Goal: Navigation & Orientation: Find specific page/section

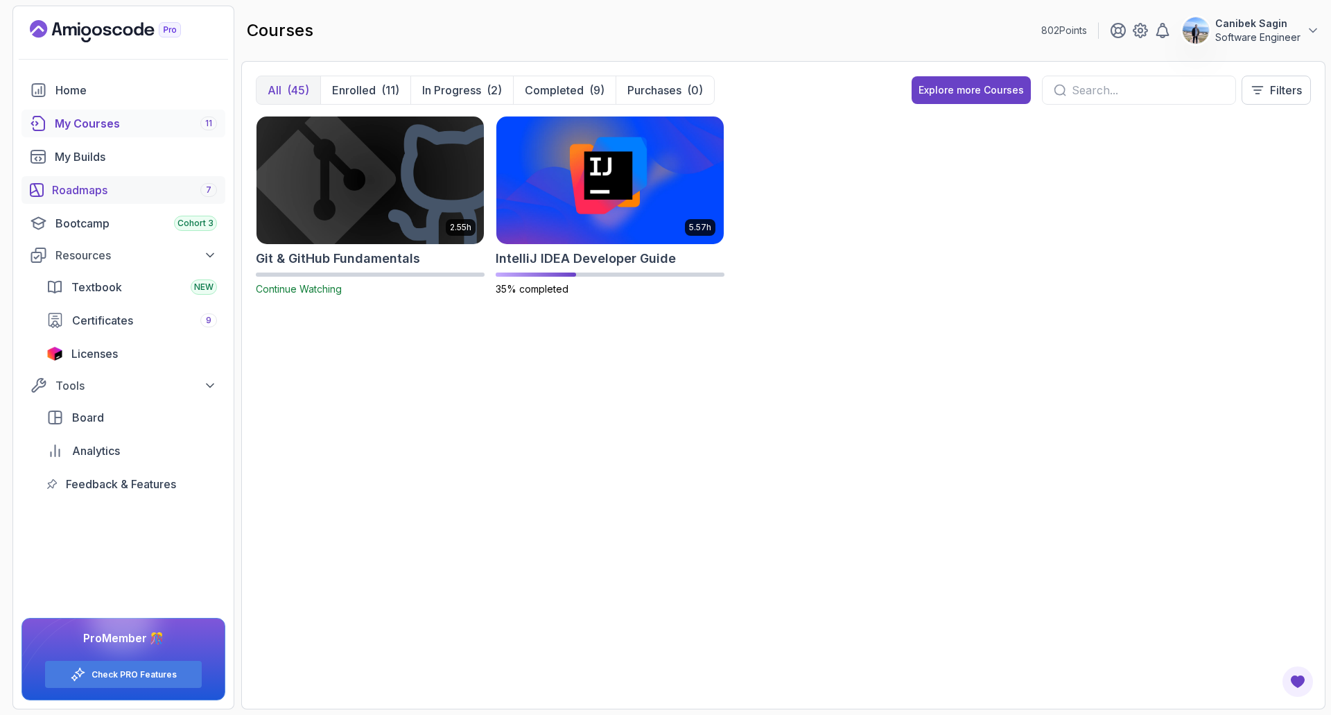
click at [86, 189] on div "Roadmaps 7" at bounding box center [134, 190] width 165 height 17
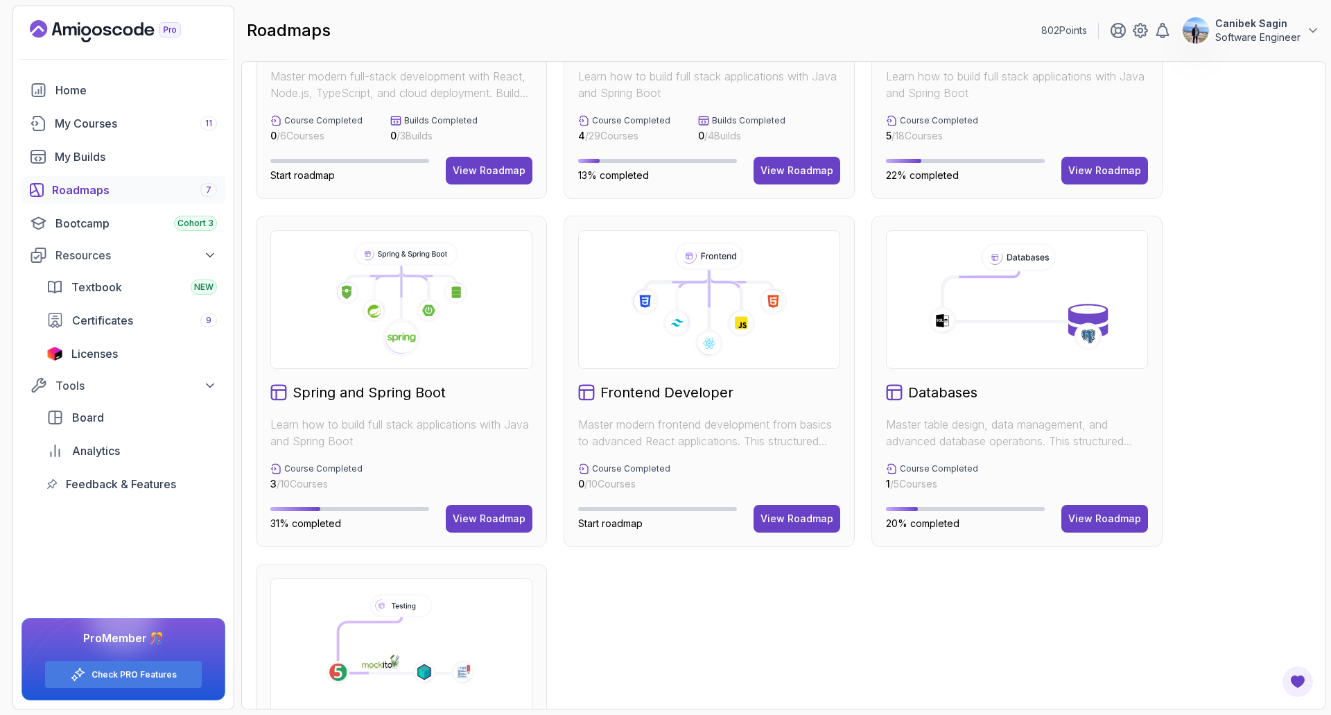
scroll to position [408, 0]
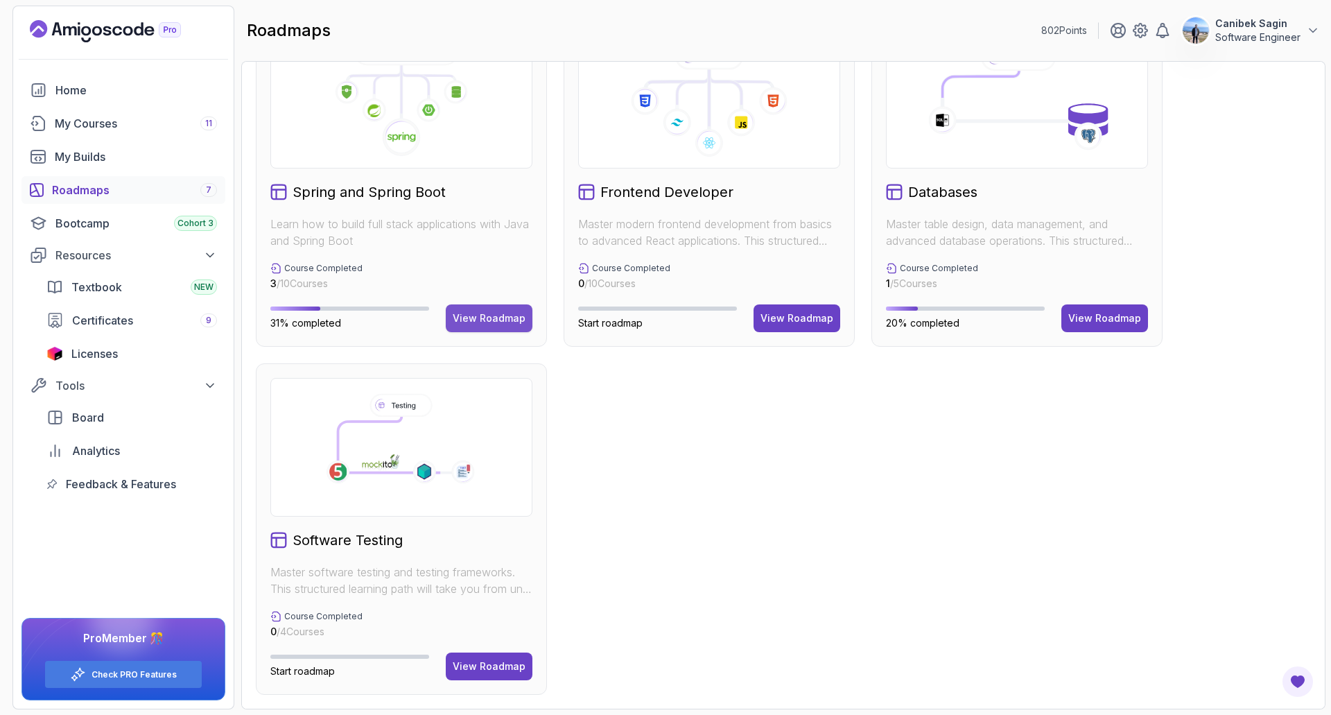
click at [477, 320] on div "View Roadmap" at bounding box center [489, 318] width 73 height 14
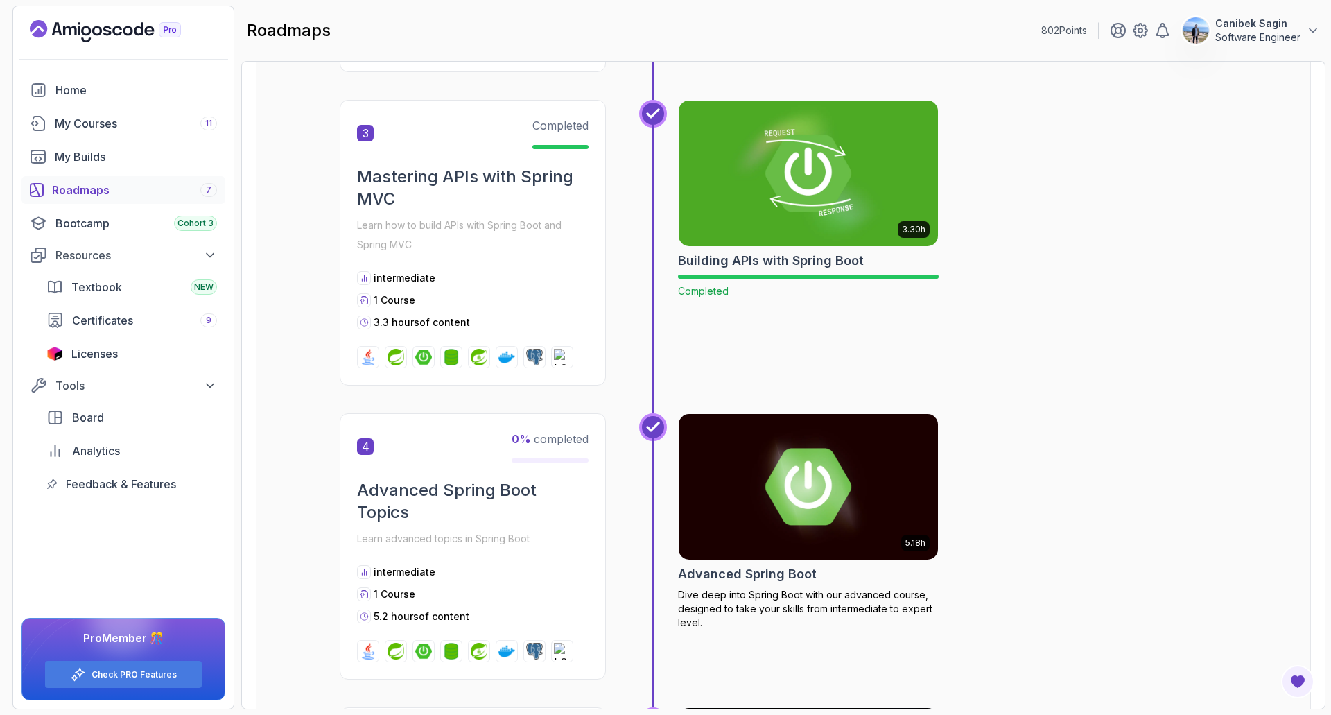
scroll to position [846, 0]
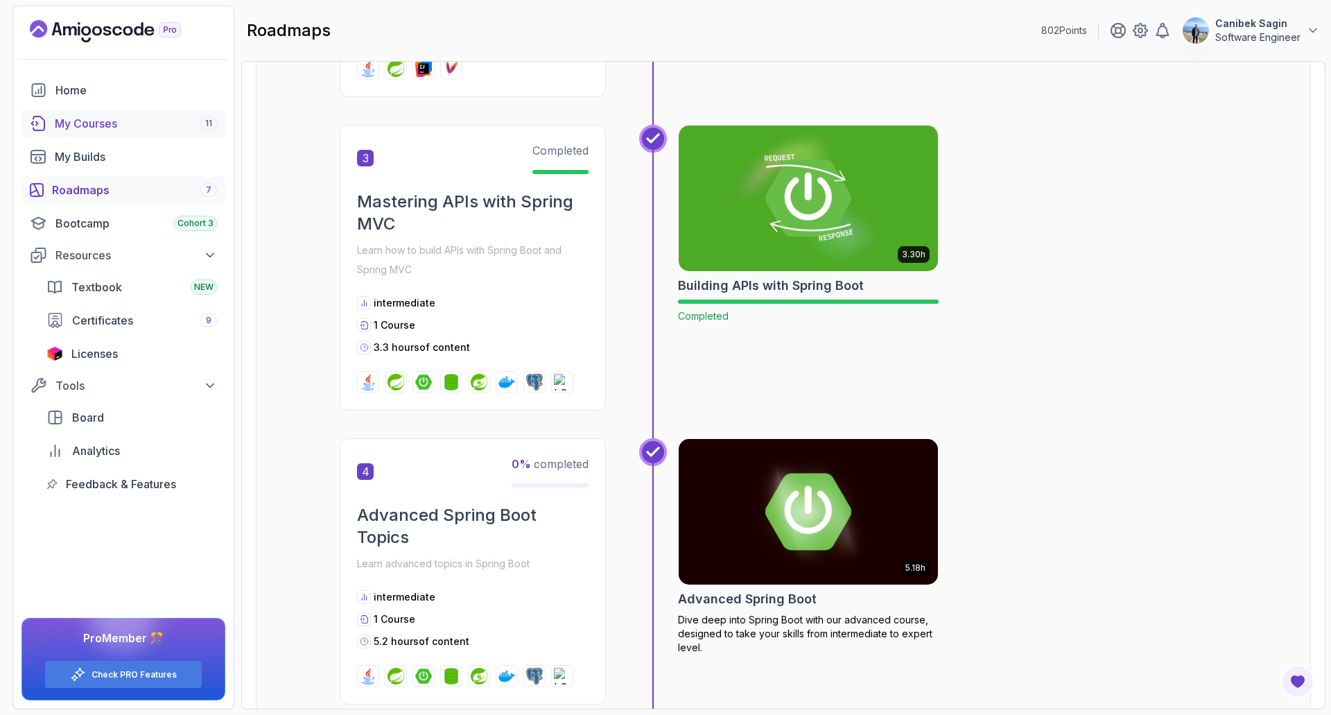
click at [94, 125] on div "My Courses 11" at bounding box center [136, 123] width 162 height 17
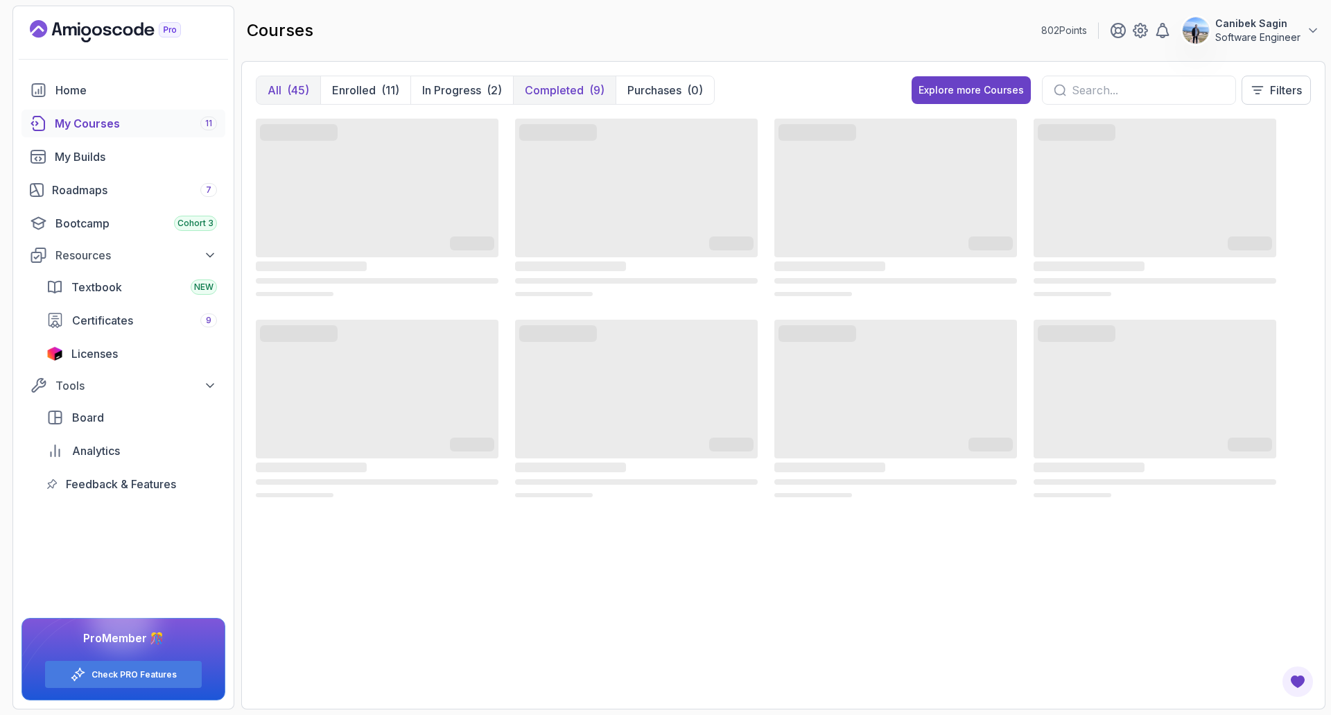
click at [566, 89] on p "Completed" at bounding box center [554, 90] width 59 height 17
